Goal: Task Accomplishment & Management: Manage account settings

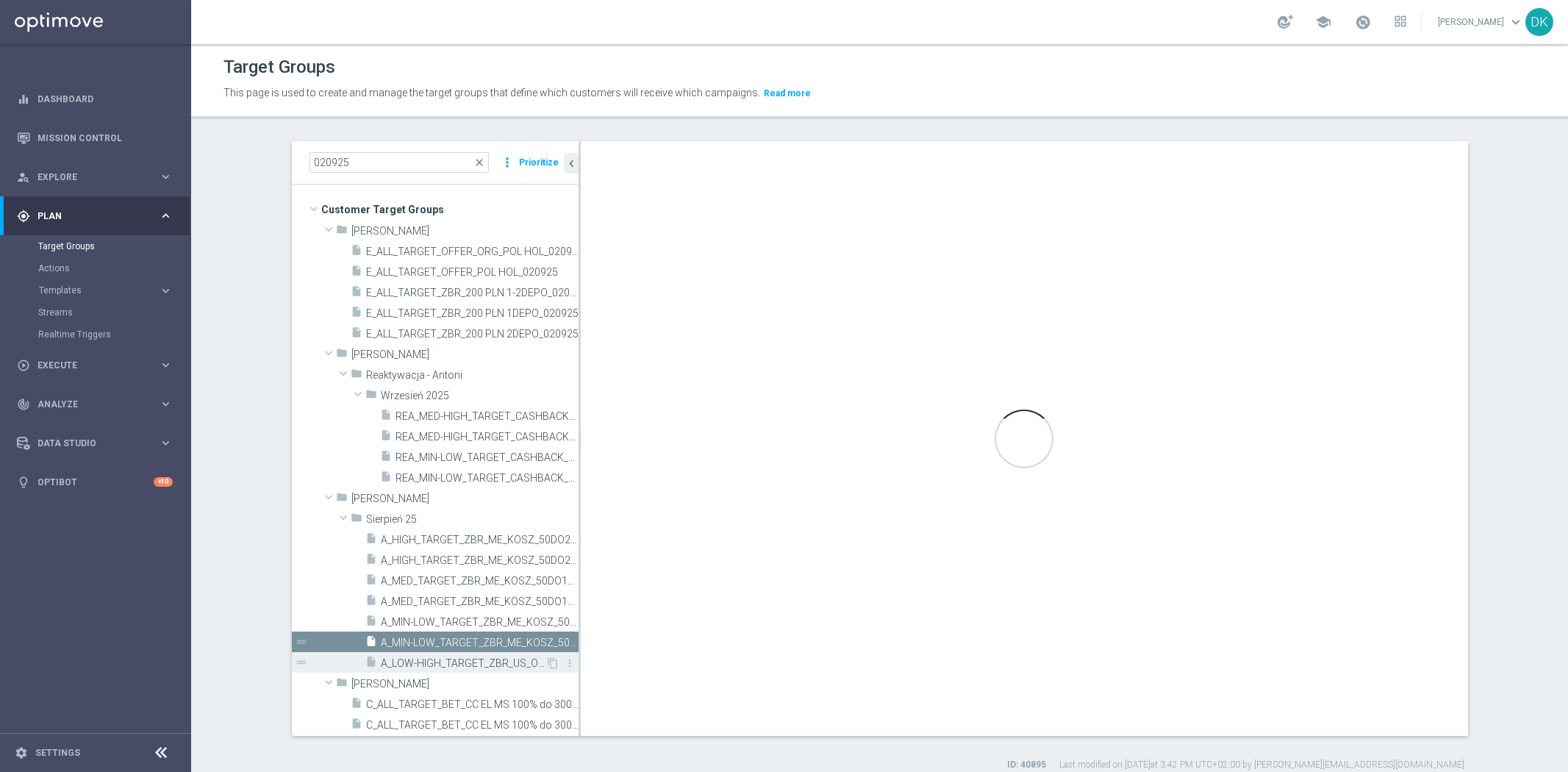
click at [440, 657] on span "A_LOW-HIGH_TARGET_ZBR_US_OPEN_50DO100_060925" at bounding box center [463, 664] width 165 height 13
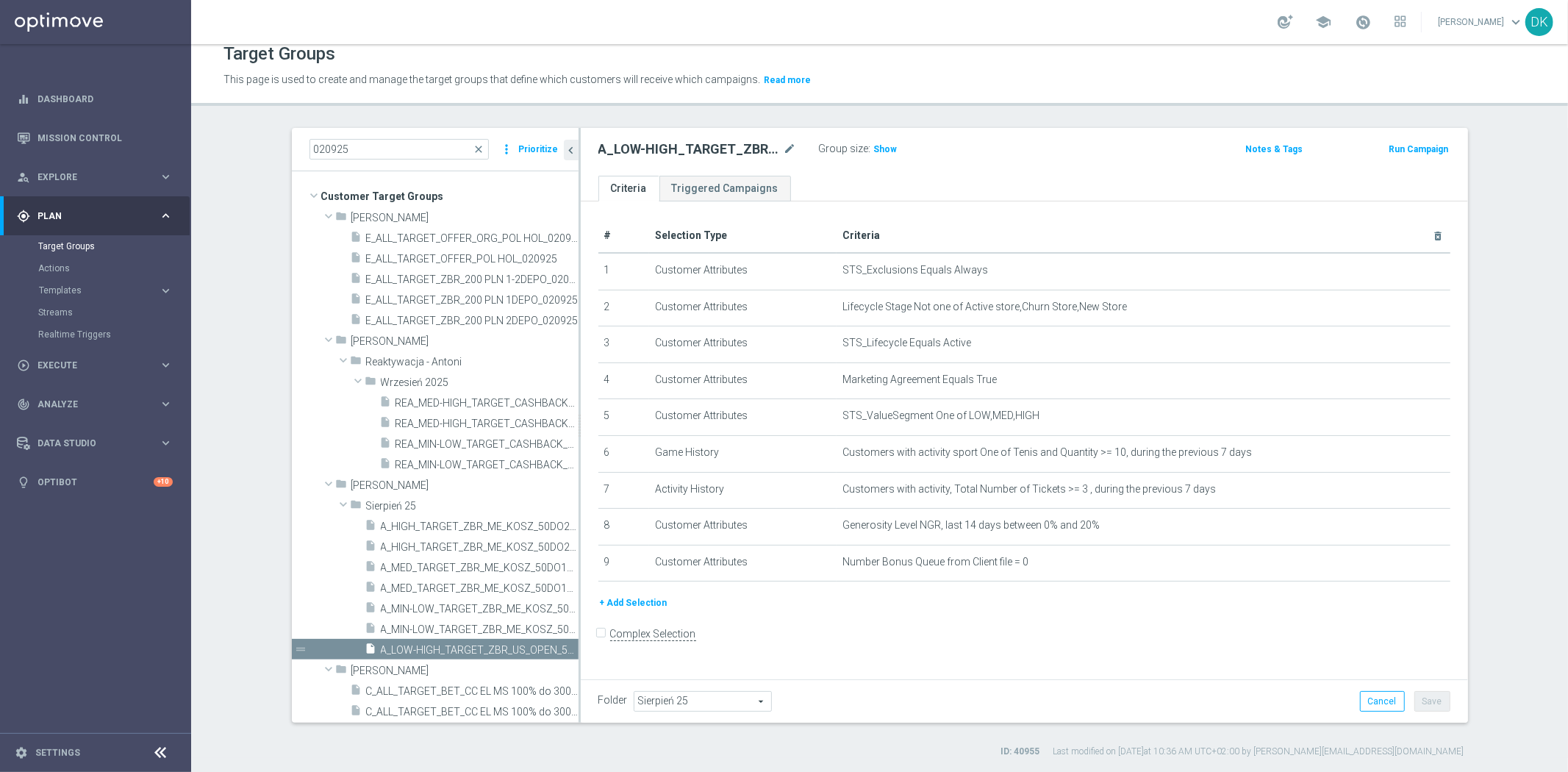
click at [839, 620] on div "# Selection Type Criteria delete_forever 1 Customer Attributes STS_Exclusions E…" at bounding box center [1024, 439] width 888 height 475
click at [473, 632] on span "A_MIN-LOW_TARGET_ZBR_ME_KOSZ_50DO50_020925_SMS" at bounding box center [479, 629] width 198 height 13
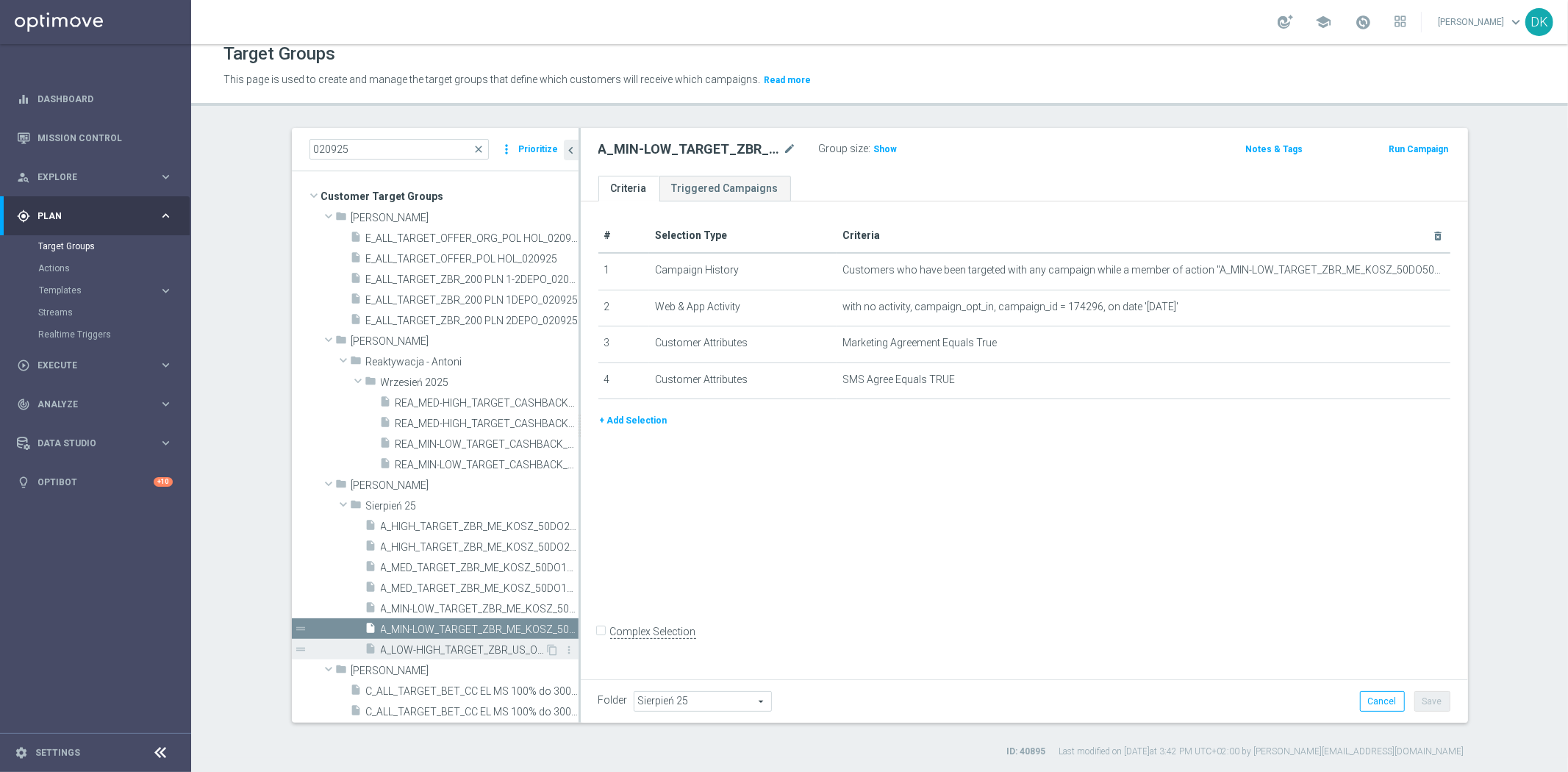
click at [472, 653] on span "A_LOW-HIGH_TARGET_ZBR_US_OPEN_50DO100_060925" at bounding box center [463, 651] width 165 height 13
